Goal: Communication & Community: Answer question/provide support

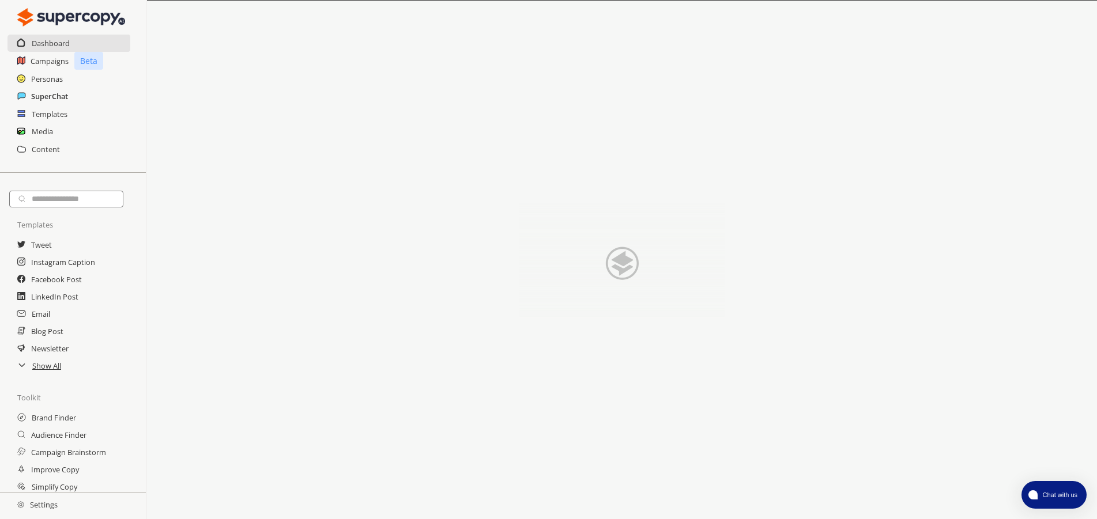
click at [52, 104] on h2 "SuperChat" at bounding box center [49, 96] width 37 height 17
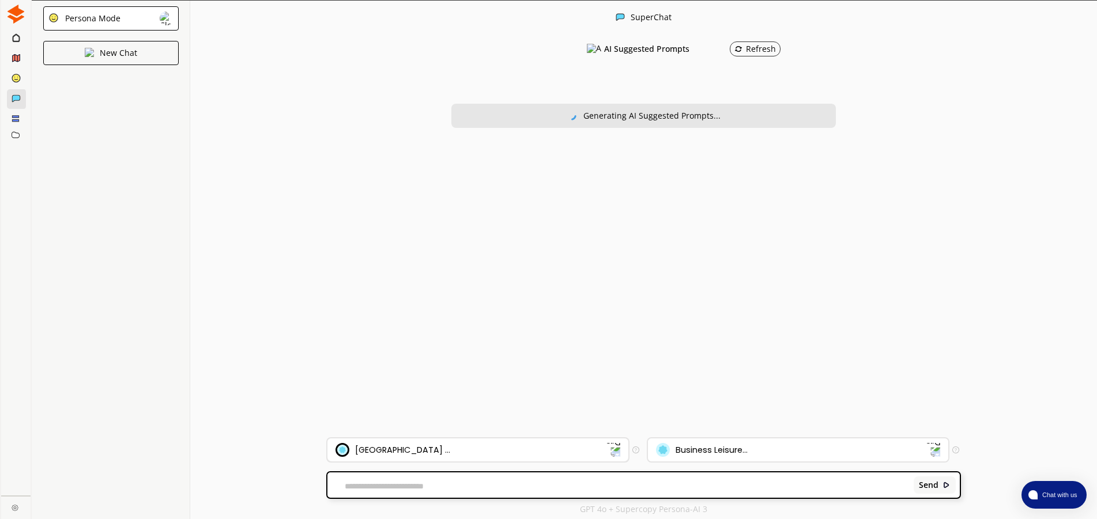
click at [407, 452] on div "[GEOGRAPHIC_DATA] ..." at bounding box center [402, 450] width 95 height 9
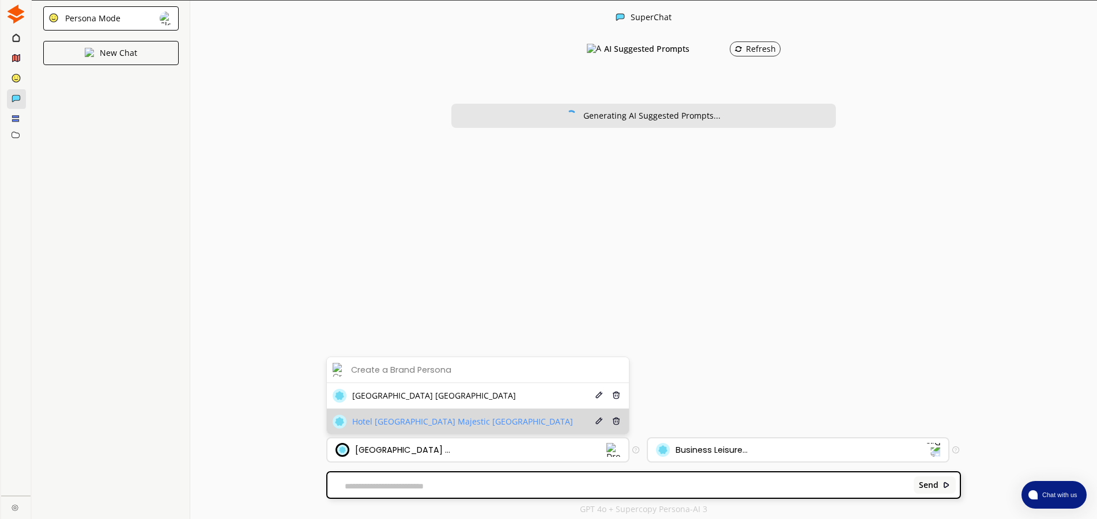
click at [418, 424] on span "Hotel [GEOGRAPHIC_DATA] Majestic [GEOGRAPHIC_DATA]" at bounding box center [462, 421] width 221 height 9
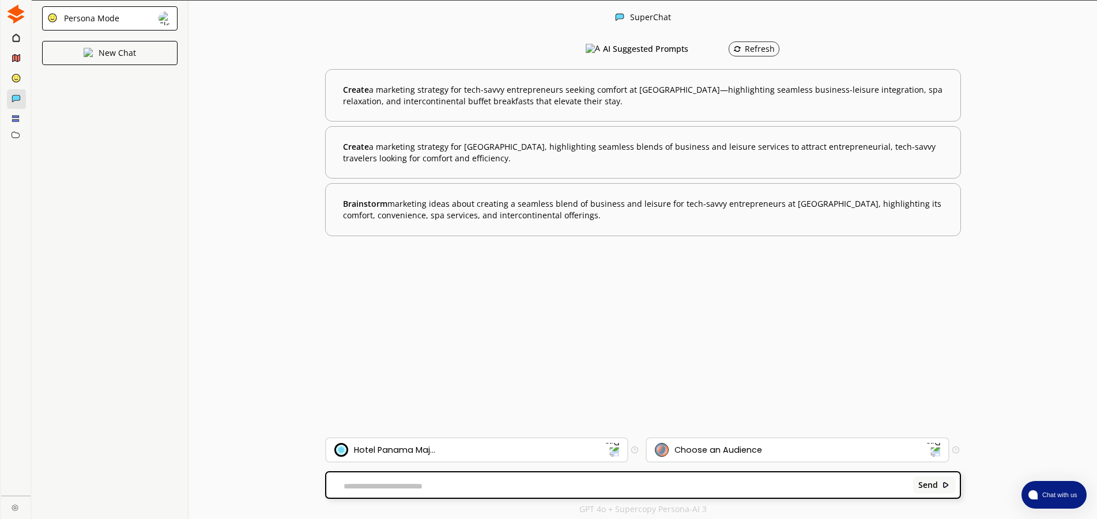
click at [711, 463] on div "Send" at bounding box center [643, 481] width 636 height 36
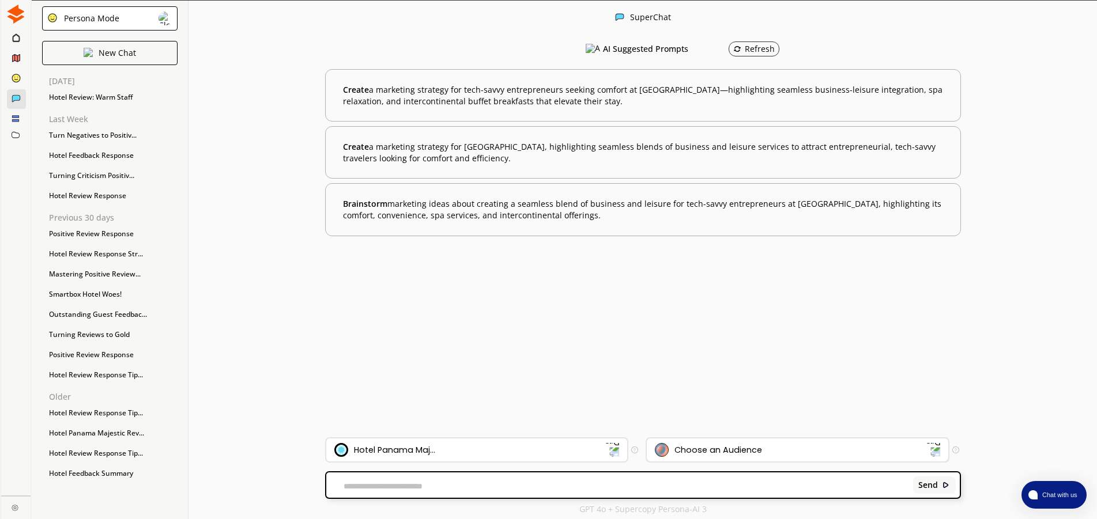
click at [705, 450] on div "Choose an Audience" at bounding box center [718, 450] width 88 height 9
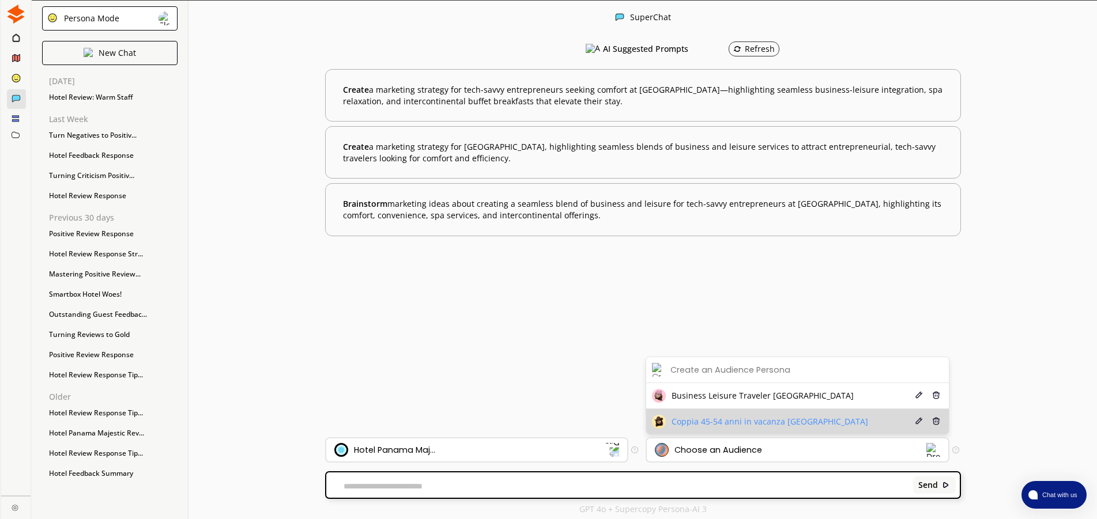
click at [758, 420] on span "Coppia 45-54 anni in vacanza [GEOGRAPHIC_DATA]" at bounding box center [769, 421] width 197 height 9
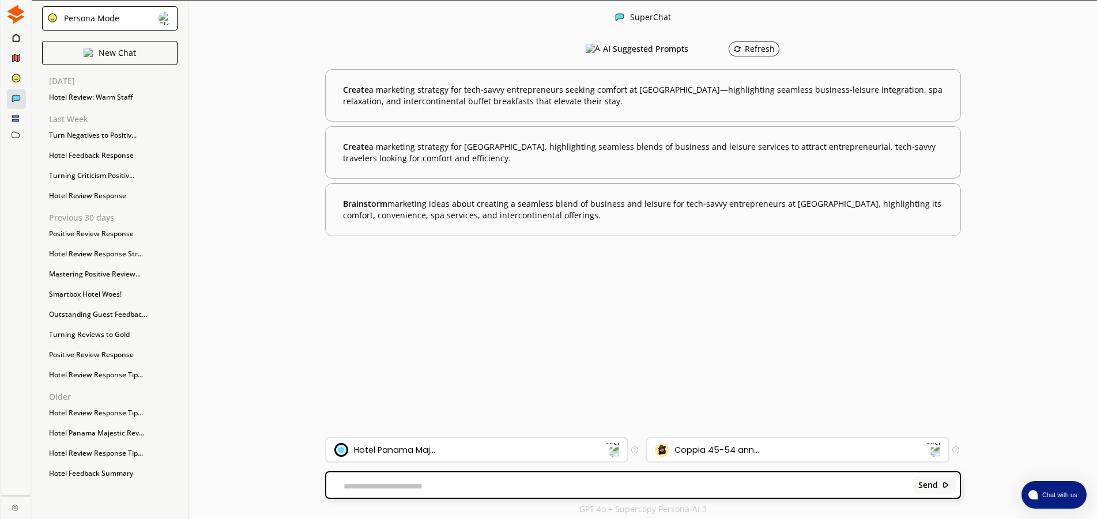
click at [406, 483] on textarea at bounding box center [617, 486] width 583 height 9
paste textarea "**********"
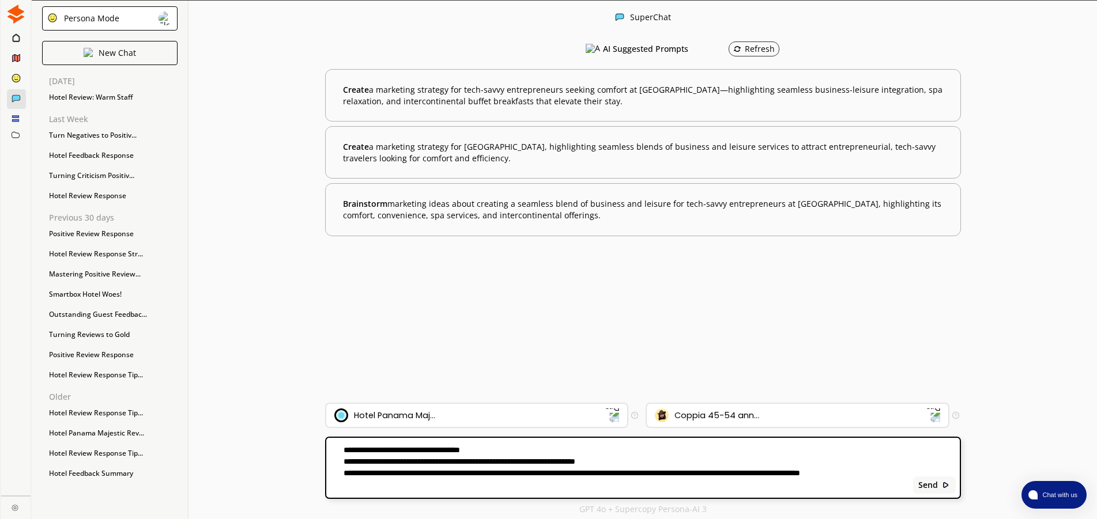
type textarea "**********"
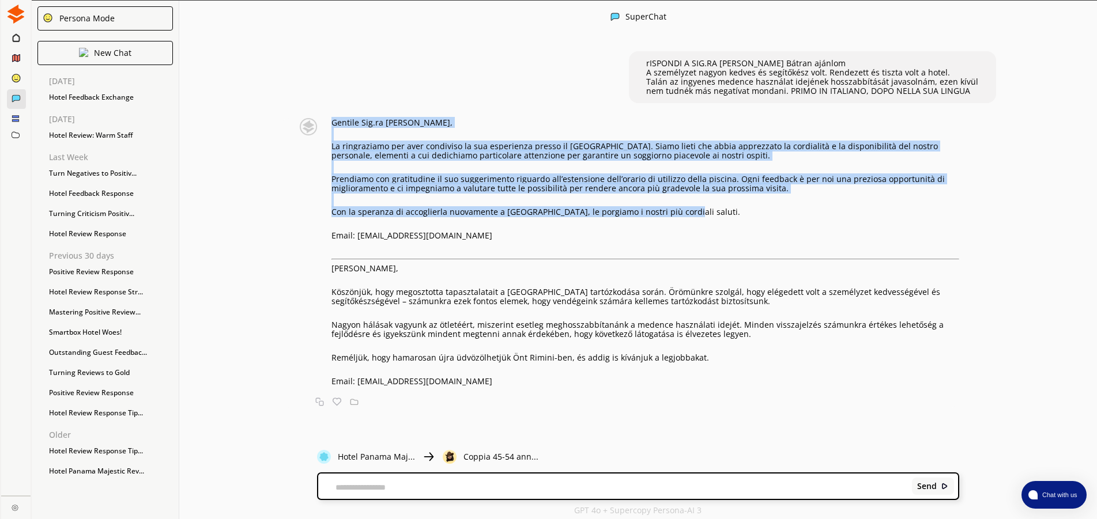
drag, startPoint x: 670, startPoint y: 212, endPoint x: 334, endPoint y: 123, distance: 348.1
click at [334, 123] on div "Gentile Sig.ra [PERSON_NAME], La ringraziamo per aver condiviso la sua esperien…" at bounding box center [645, 252] width 628 height 268
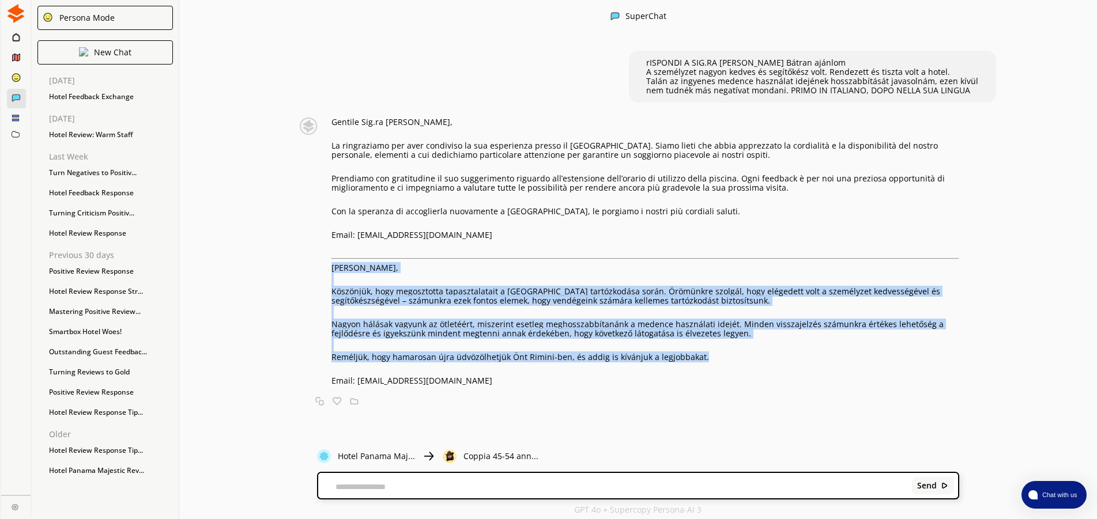
drag, startPoint x: 704, startPoint y: 359, endPoint x: 331, endPoint y: 266, distance: 384.9
click at [331, 266] on div "Gentile Sig.ra [PERSON_NAME], La ringraziamo per aver condiviso la sua esperien…" at bounding box center [625, 252] width 667 height 268
copy div "[PERSON_NAME], Köszönjük, hogy megosztotta tapasztalatait a [GEOGRAPHIC_DATA] t…"
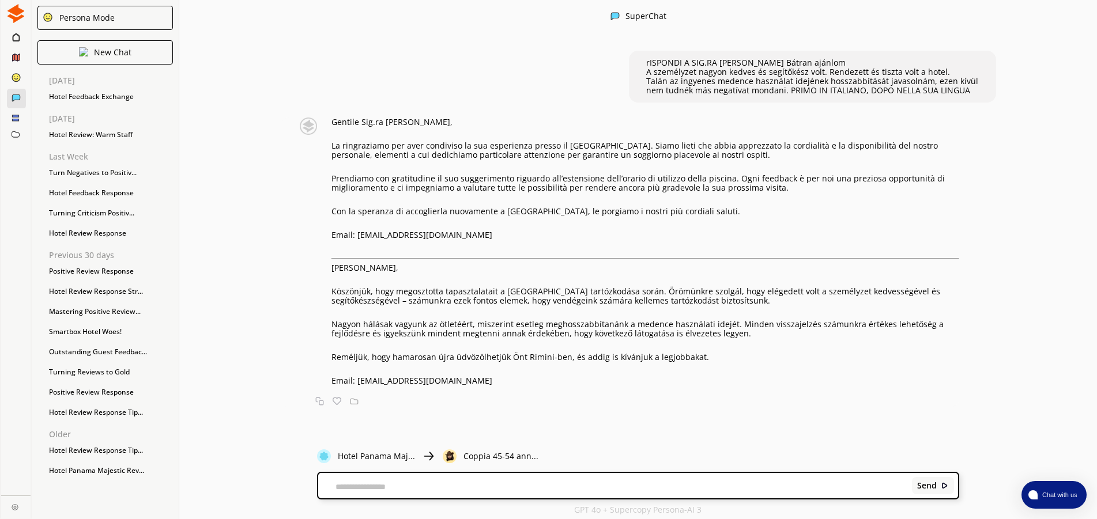
click at [469, 488] on textarea at bounding box center [613, 486] width 590 height 9
type textarea "*"
paste textarea "**********"
type textarea "**********"
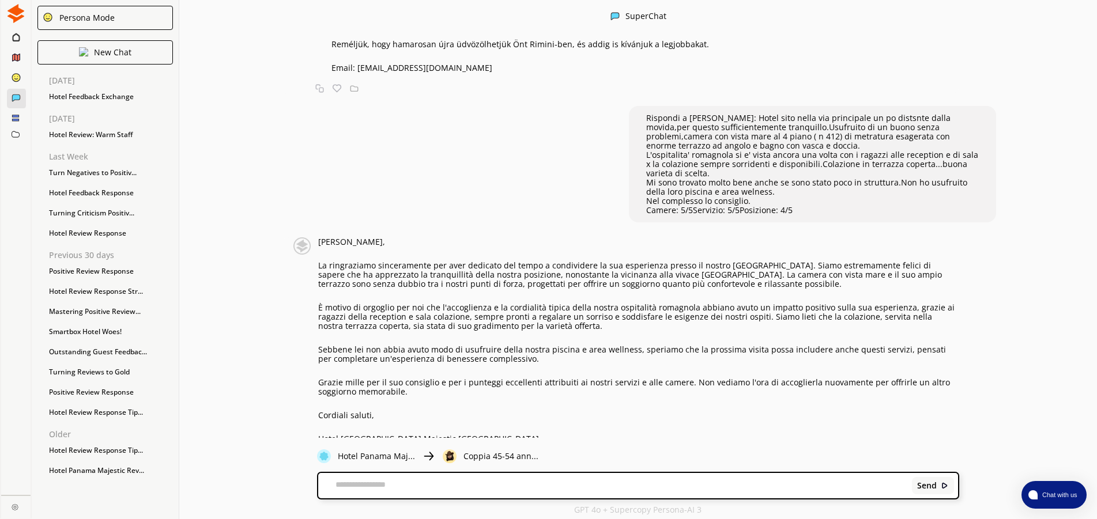
scroll to position [349, 0]
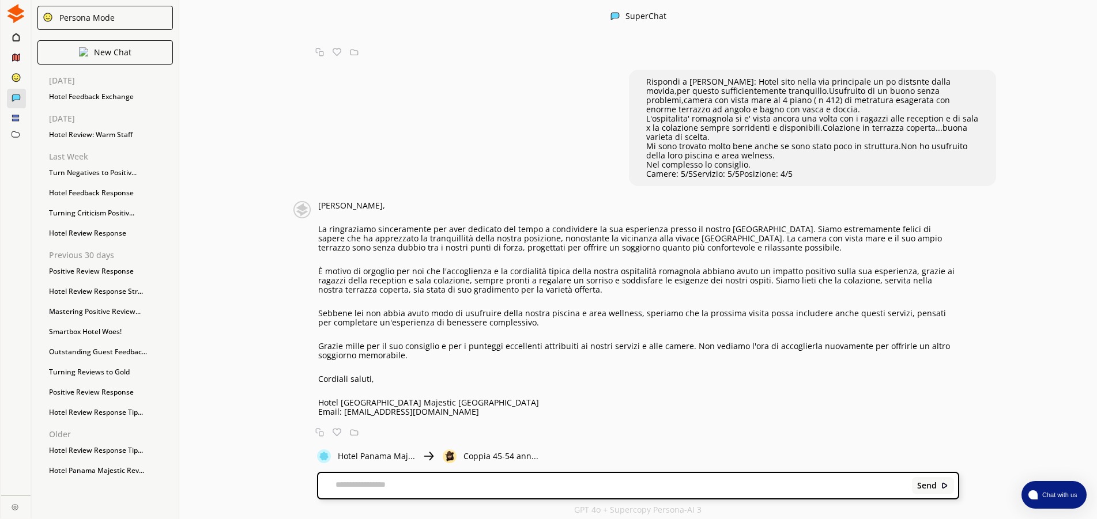
click at [439, 252] on p "La ringraziamo sinceramente per aver dedicato del tempo a condividere la sua es…" at bounding box center [638, 239] width 641 height 28
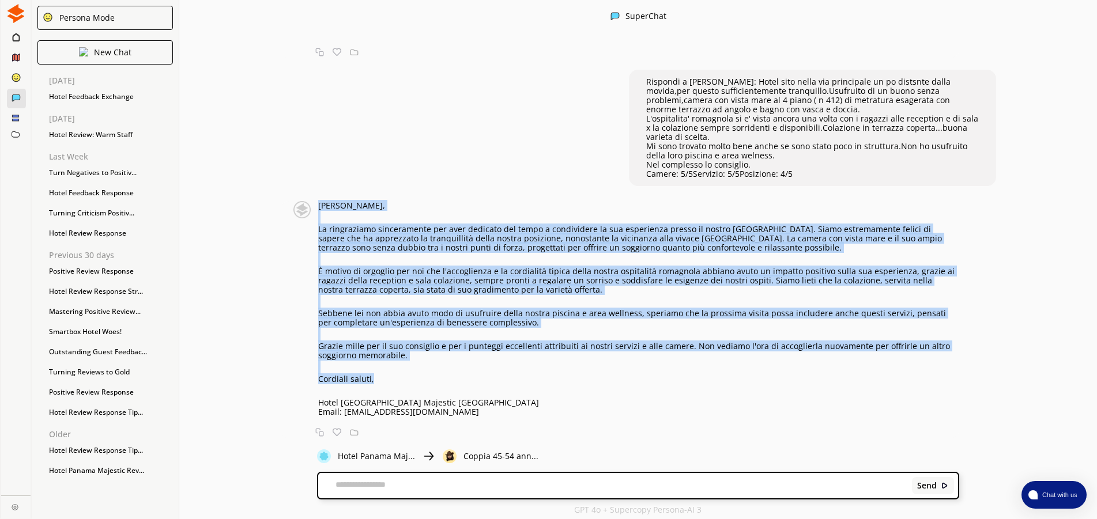
drag, startPoint x: 319, startPoint y: 203, endPoint x: 395, endPoint y: 383, distance: 195.3
click at [395, 383] on div "[PERSON_NAME], La ringraziamo sinceramente per aver dedicato del tempo a condiv…" at bounding box center [638, 309] width 641 height 216
copy div "Loremip Dolorsi, Am consectetur adipiscingel sed doei temporin utl etdol m aliq…"
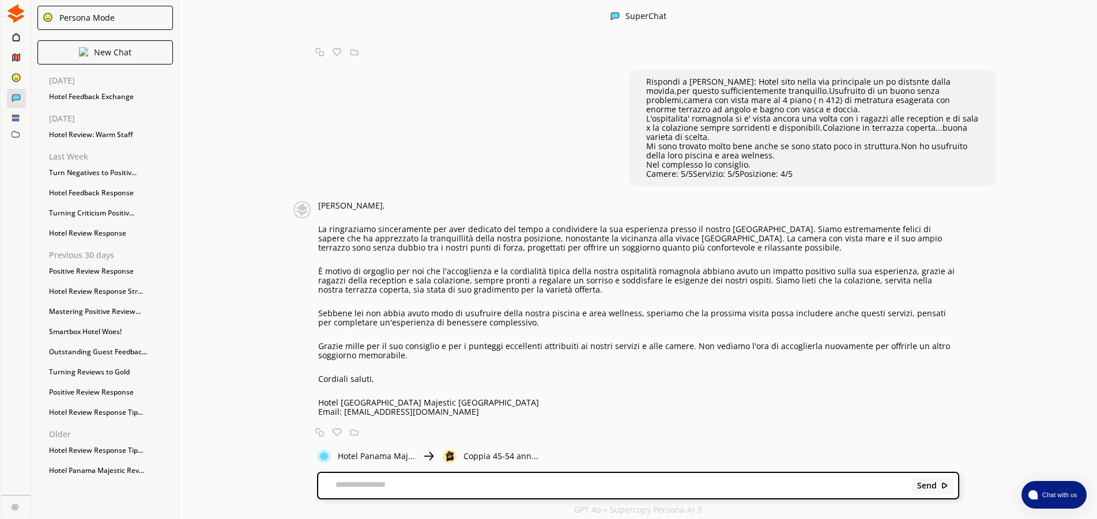
click at [436, 489] on textarea at bounding box center [613, 486] width 590 height 9
type textarea "**********"
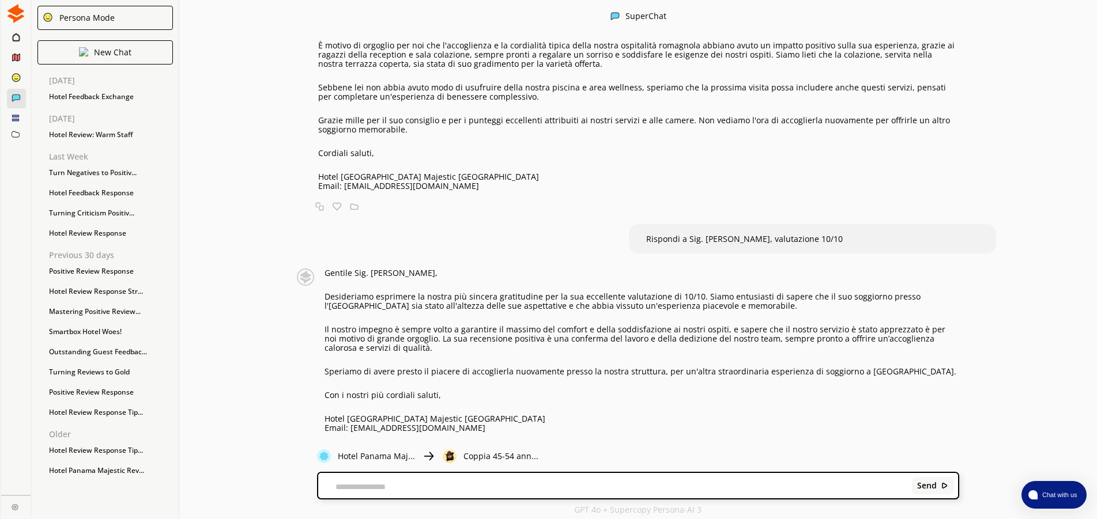
scroll to position [591, 0]
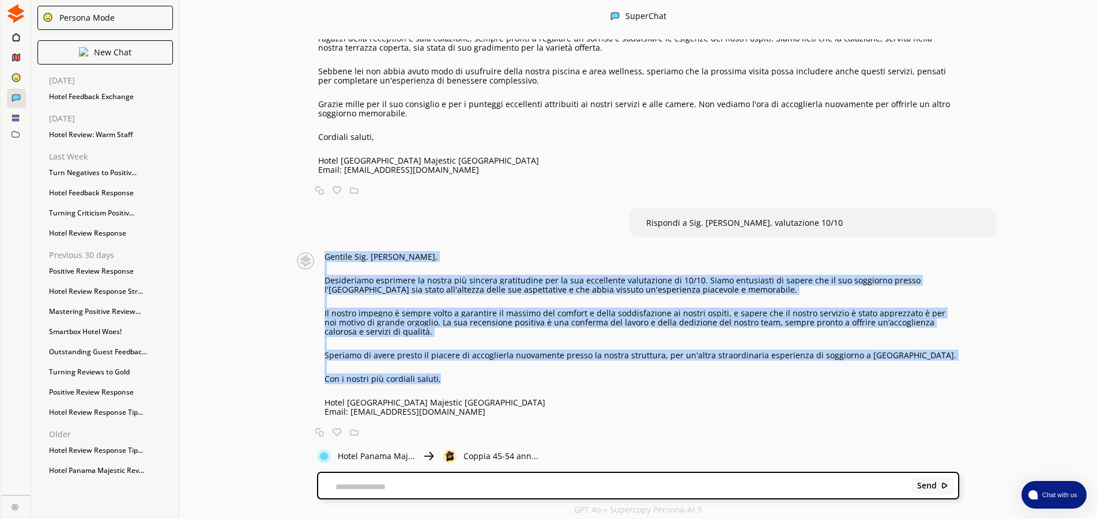
copy div "Gentile Sig. [PERSON_NAME], Desideriamo esprimere la nostra più sincera gratitu…"
drag, startPoint x: 325, startPoint y: 256, endPoint x: 465, endPoint y: 379, distance: 186.3
click at [465, 379] on div "Gentile Sig. [PERSON_NAME], Desideriamo esprimere la nostra più sincera gratitu…" at bounding box center [642, 334] width 635 height 164
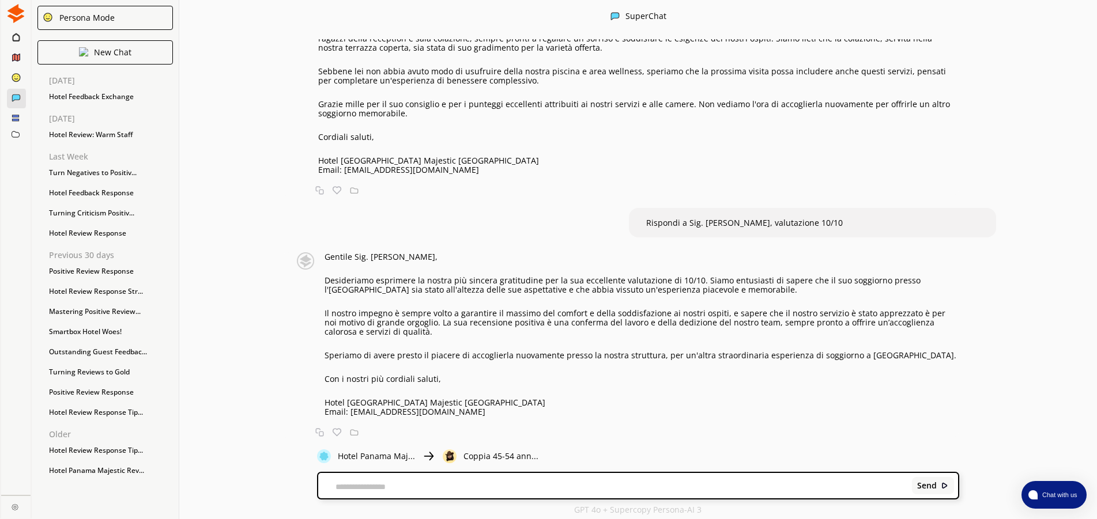
click at [417, 218] on div "rISPONDI A SIG.RA [PERSON_NAME] Bátran ajánlom A személyzet nagyon kedves és se…" at bounding box center [638, 238] width 918 height 399
